Goal: Find specific page/section: Find specific page/section

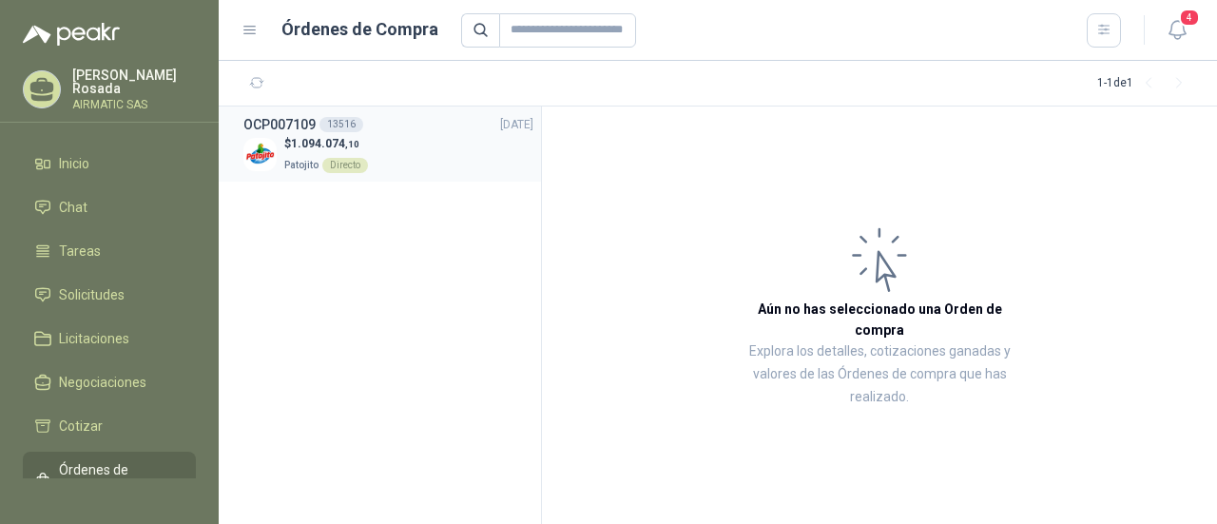
click at [300, 144] on span "1.094.074 ,10" at bounding box center [325, 143] width 68 height 13
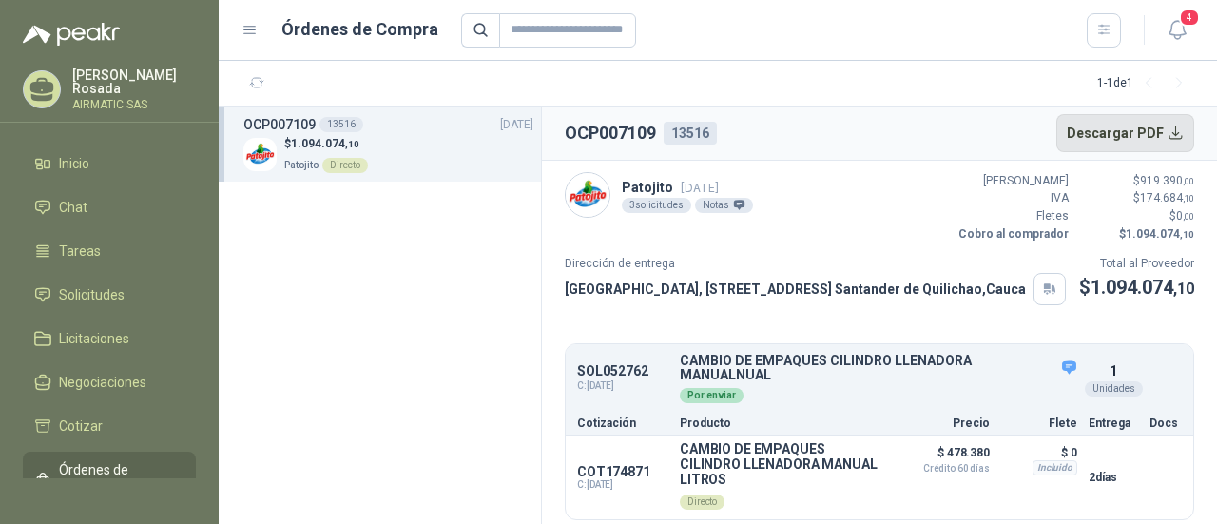
click at [1158, 126] on button "Descargar PDF" at bounding box center [1125, 133] width 139 height 38
click at [1169, 28] on icon "button" at bounding box center [1177, 30] width 24 height 24
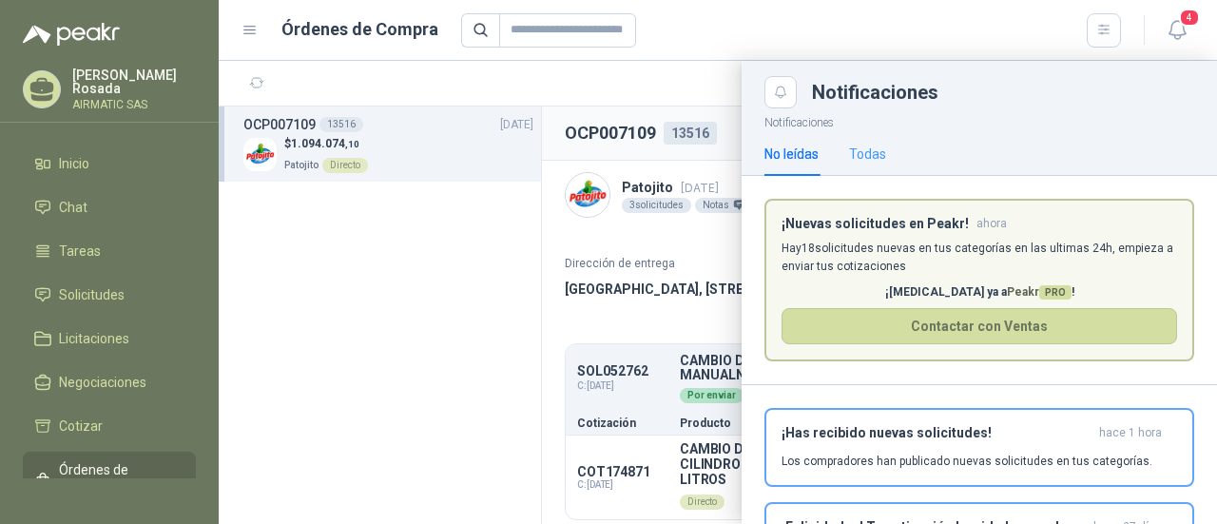
click at [866, 137] on div "Todas" at bounding box center [867, 154] width 37 height 44
click at [840, 257] on p "Hay 18 solicitudes nuevas en tus categorías en las ultimas 24h, empieza a envia…" at bounding box center [978, 258] width 395 height 36
click at [828, 237] on article "¡Nuevas solicitudes en Peakr! ahora Hay 18 solicitudes nuevas en tus categorías…" at bounding box center [979, 281] width 430 height 164
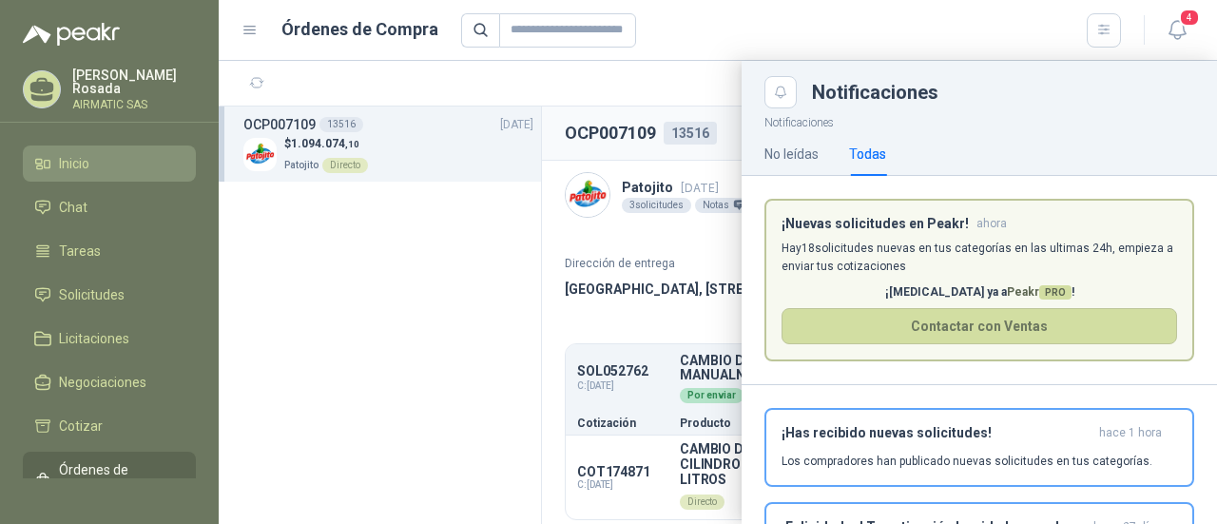
click at [53, 170] on link "Inicio" at bounding box center [109, 163] width 173 height 36
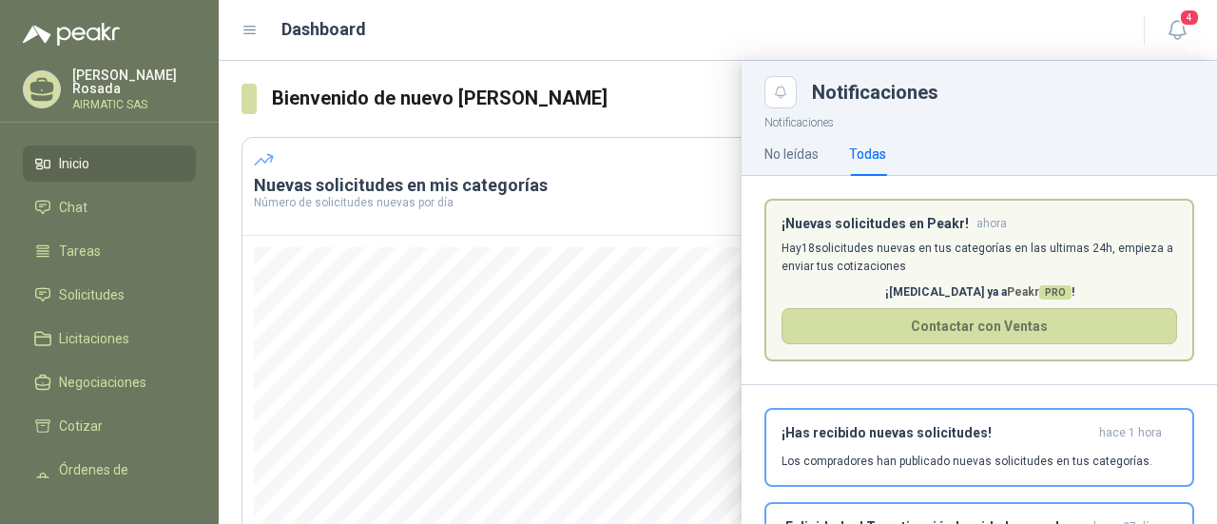
click at [671, 71] on div at bounding box center [718, 292] width 998 height 463
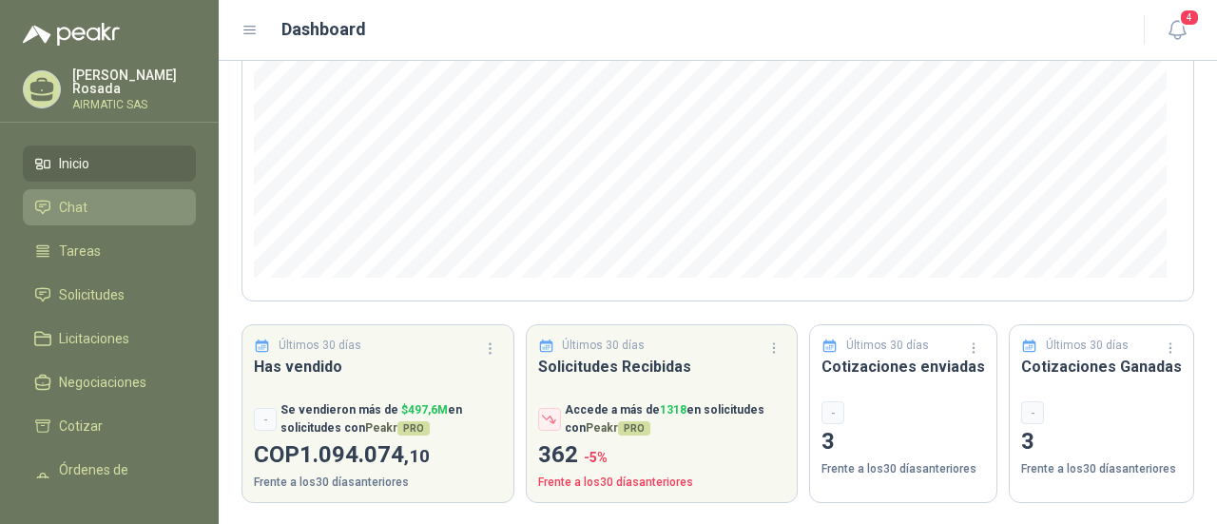
scroll to position [185, 0]
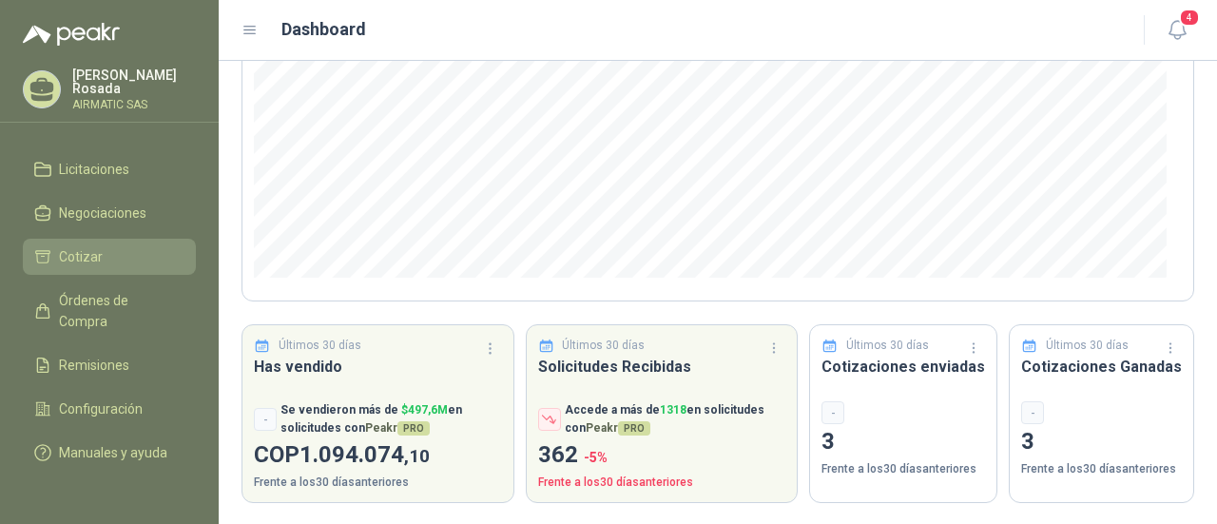
click at [90, 246] on span "Cotizar" at bounding box center [81, 256] width 44 height 21
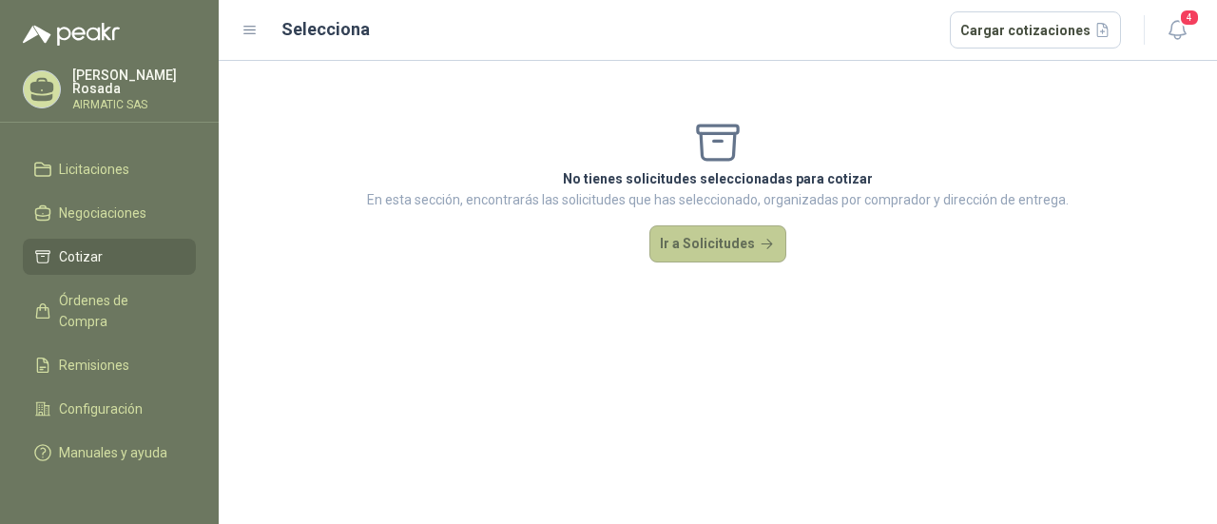
click at [702, 234] on button "Ir a Solicitudes" at bounding box center [717, 244] width 137 height 38
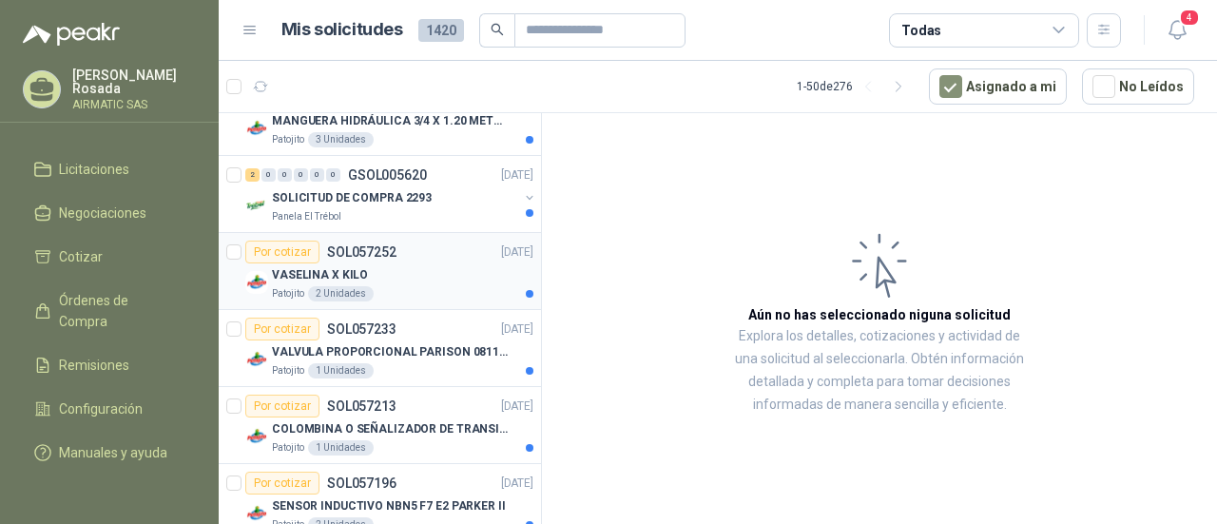
scroll to position [380, 0]
